Goal: Information Seeking & Learning: Learn about a topic

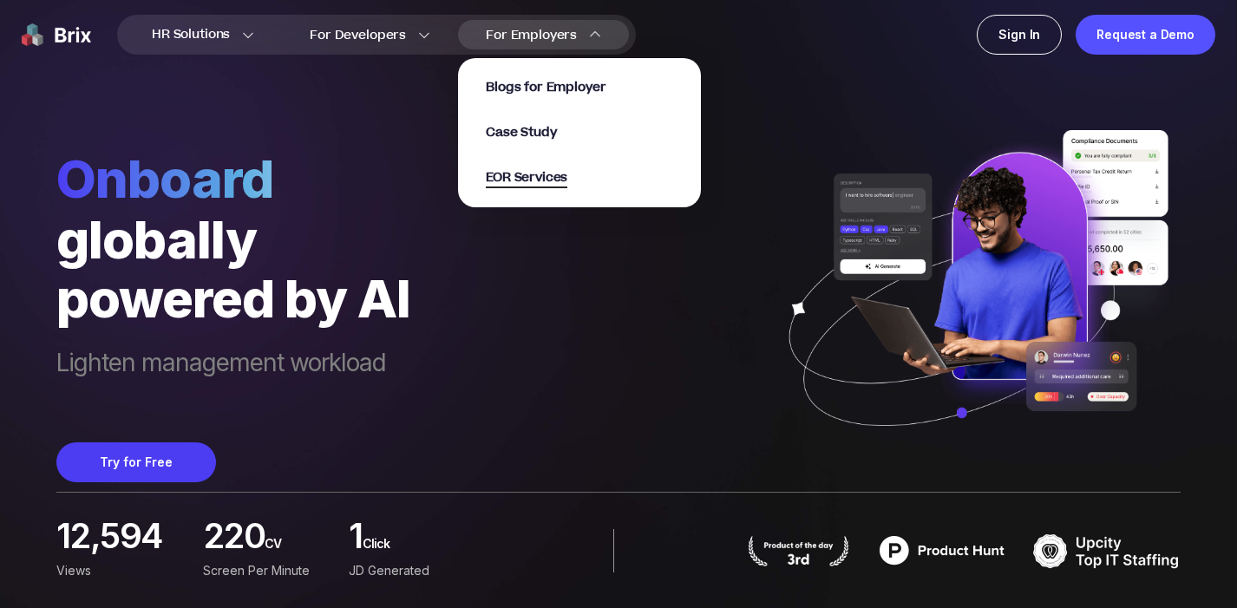
click at [539, 177] on span "EOR Services" at bounding box center [527, 178] width 82 height 20
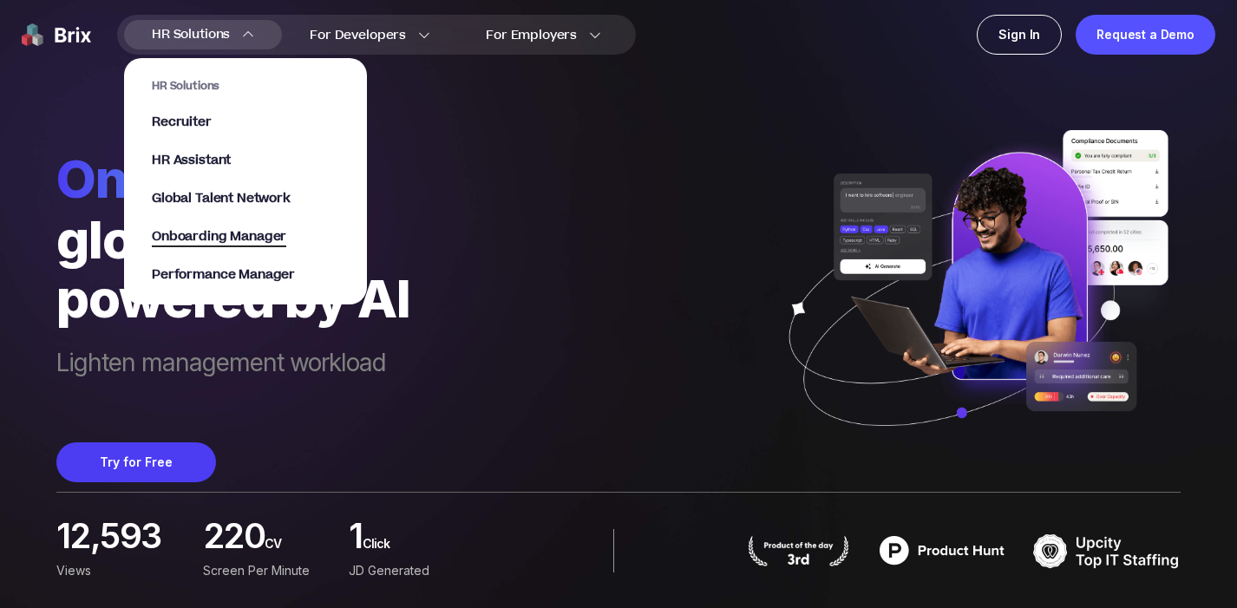
click at [259, 232] on span "Onboarding Manager" at bounding box center [219, 237] width 134 height 20
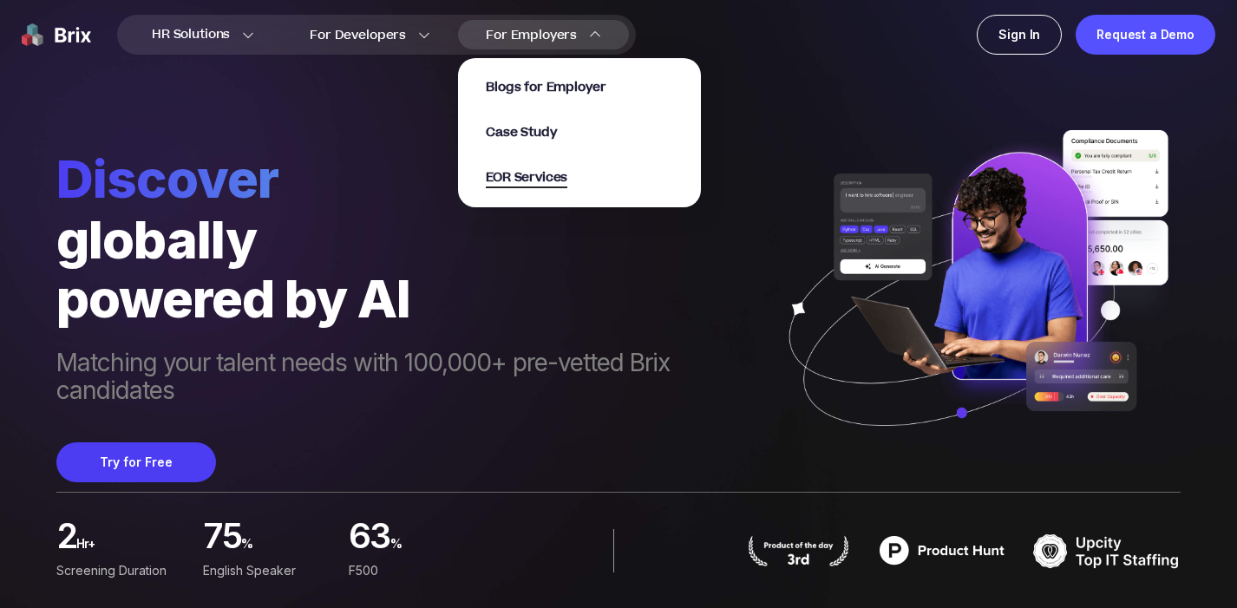
click at [541, 183] on span "EOR Services" at bounding box center [527, 178] width 82 height 20
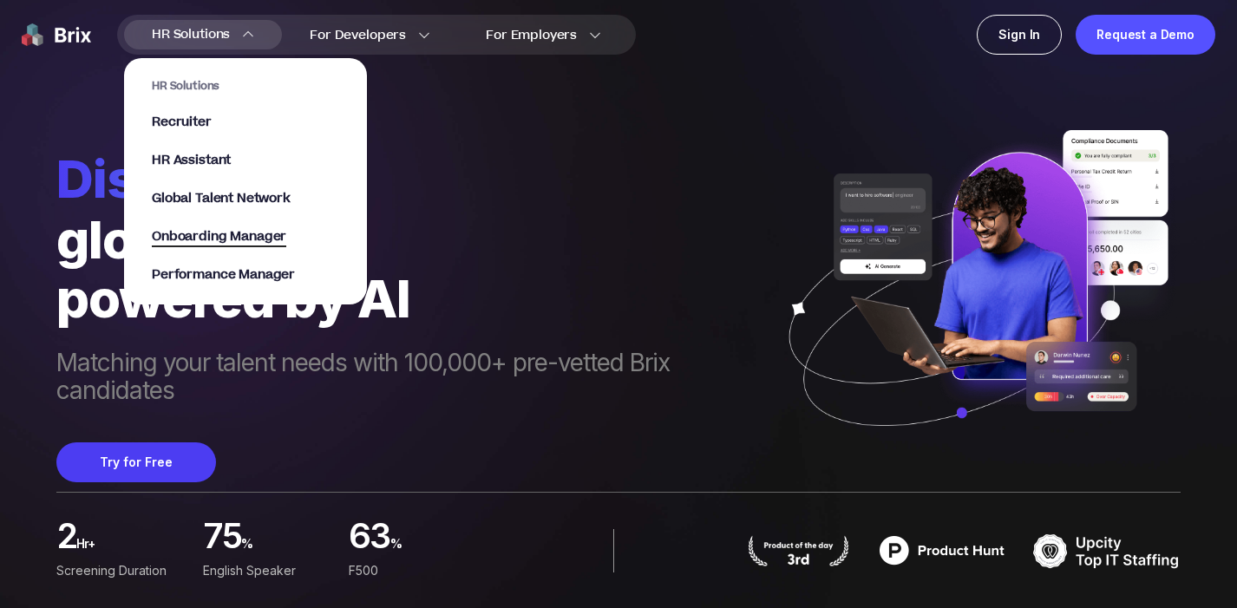
click at [273, 232] on span "Onboarding Manager" at bounding box center [219, 237] width 134 height 20
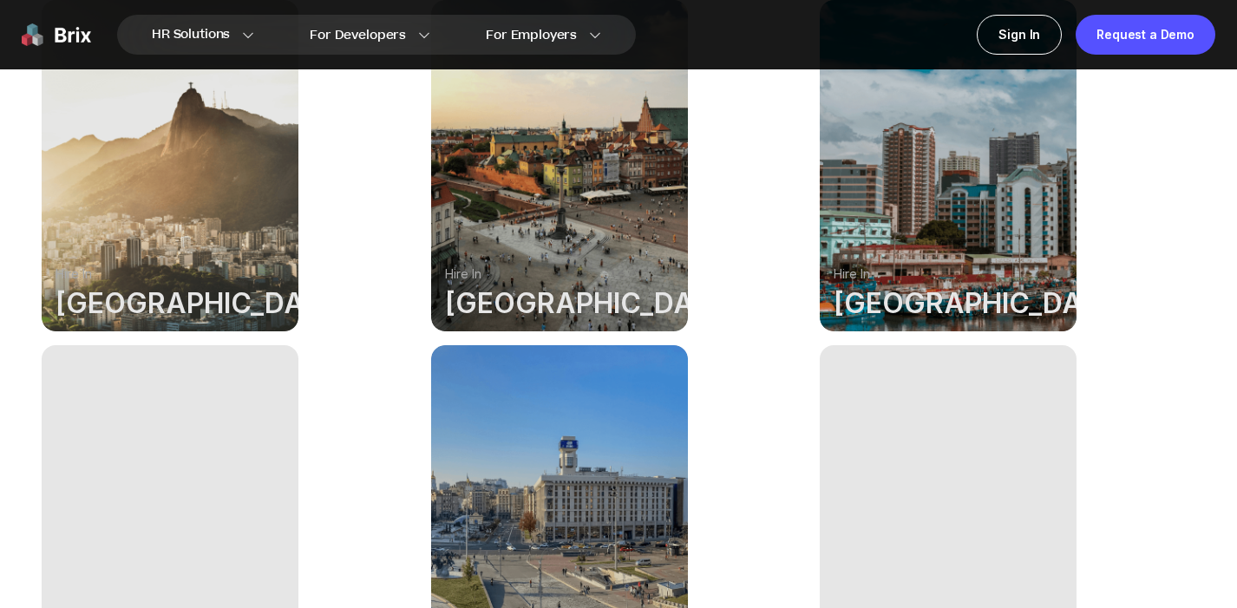
scroll to position [617, 0]
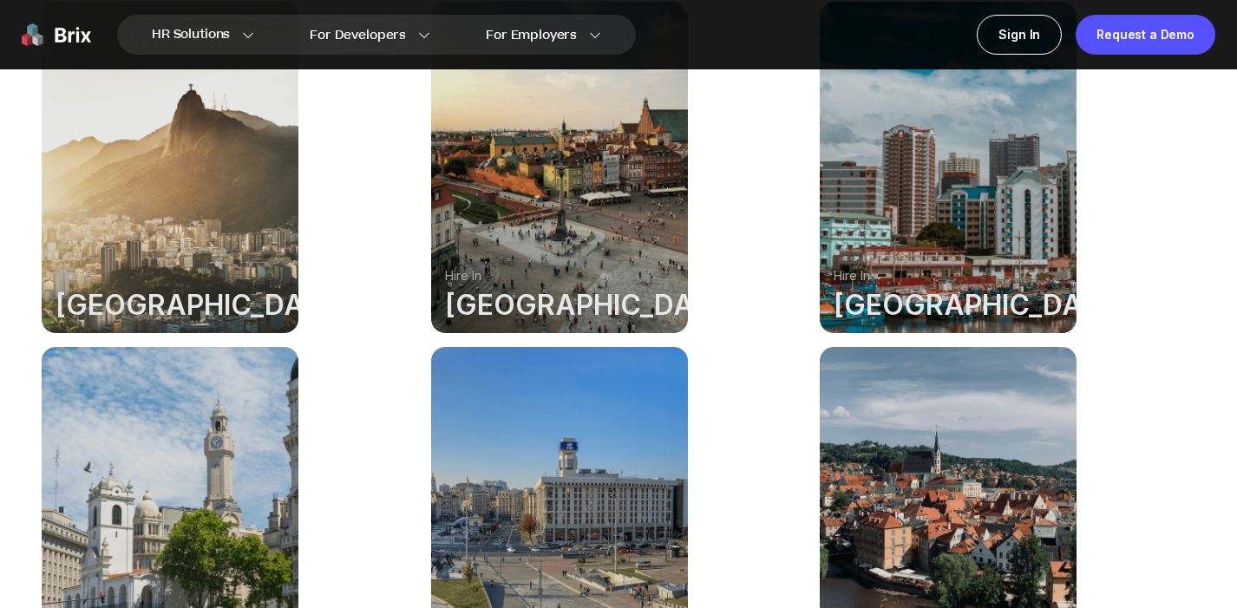
click at [126, 186] on div at bounding box center [170, 167] width 257 height 331
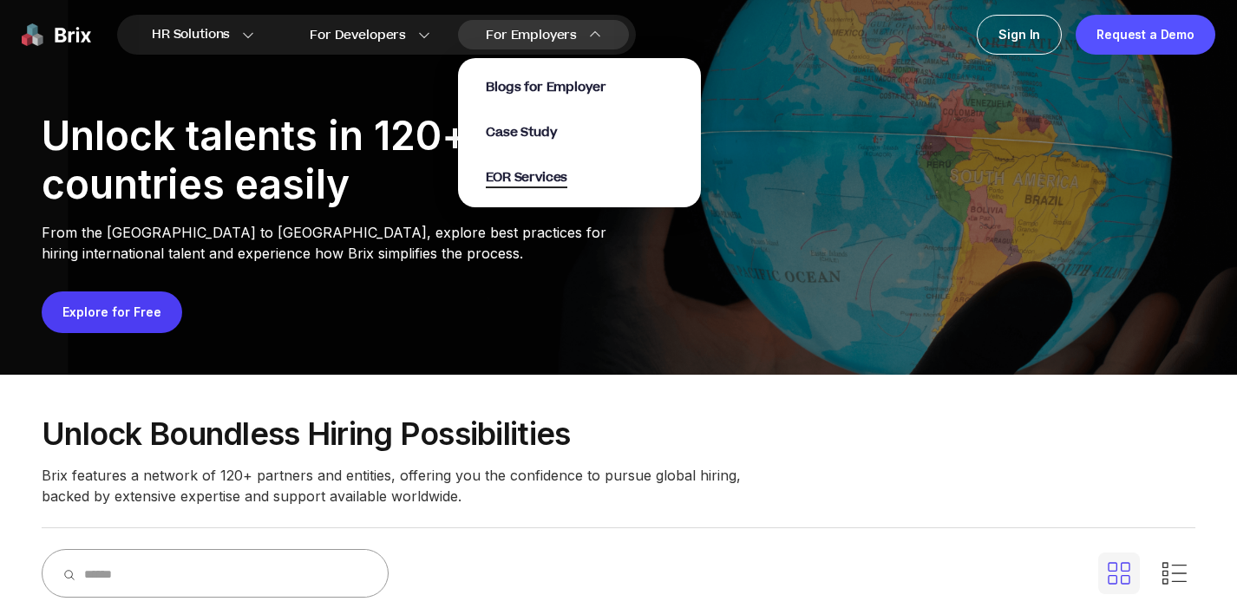
click at [521, 182] on span "EOR Services" at bounding box center [527, 178] width 82 height 20
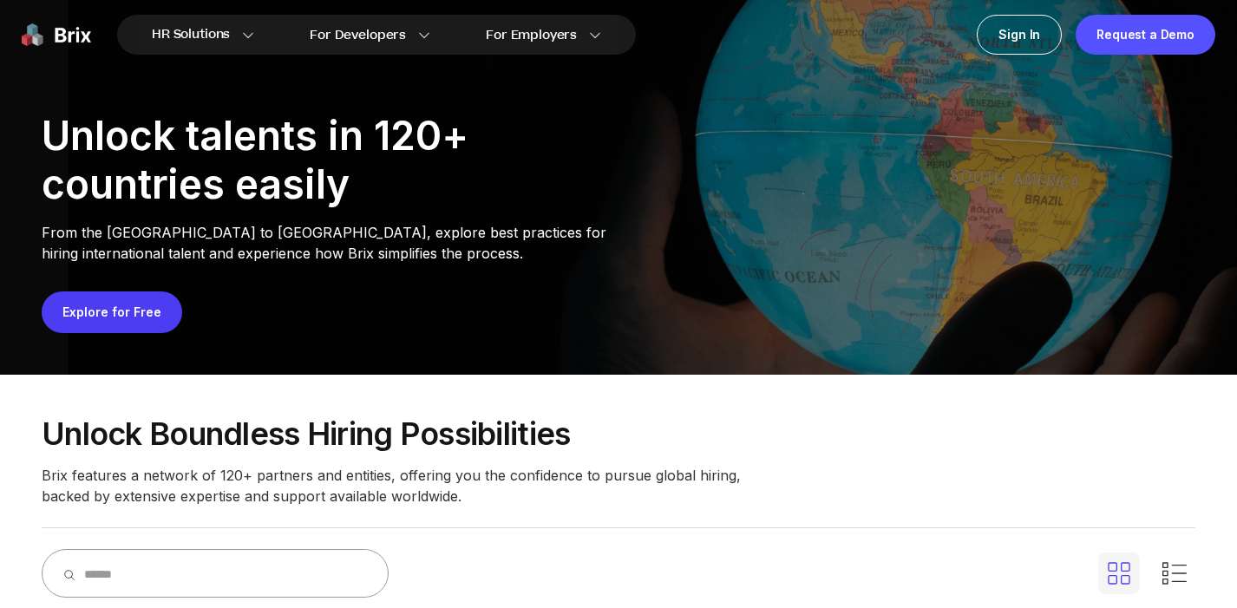
click at [145, 311] on link "Explore for Free" at bounding box center [111, 312] width 99 height 15
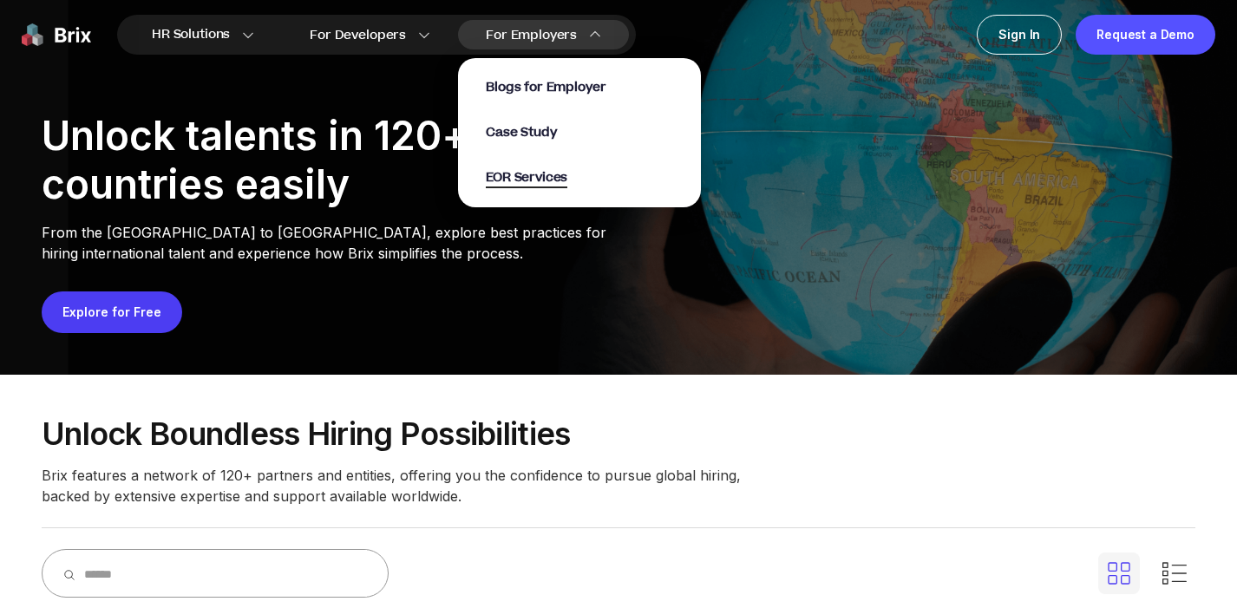
click at [530, 180] on span "EOR Services" at bounding box center [527, 178] width 82 height 20
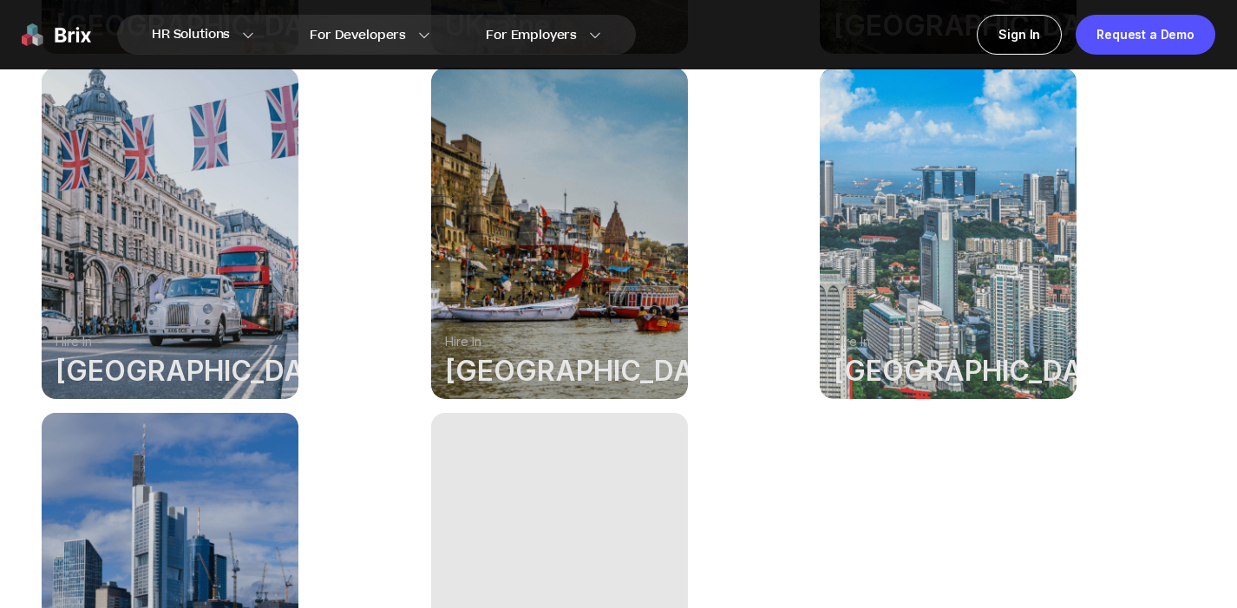
scroll to position [1347, 0]
